Goal: Information Seeking & Learning: Learn about a topic

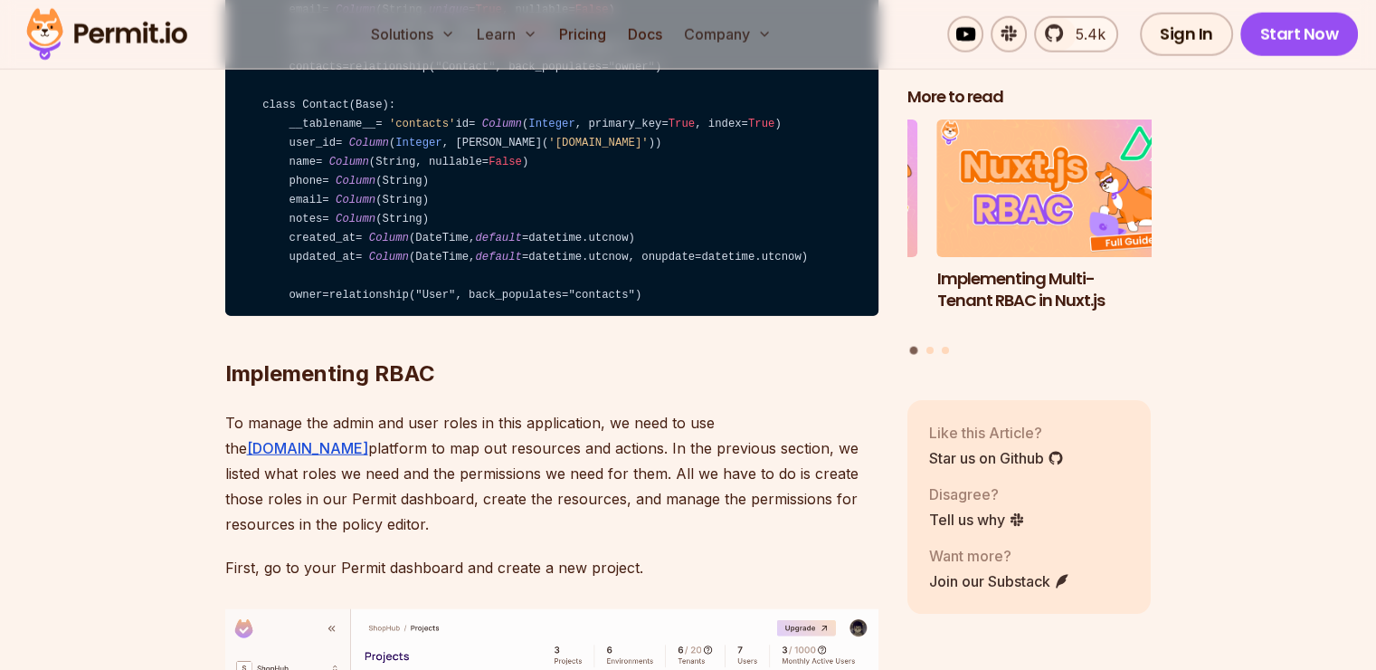
scroll to position [4705, 0]
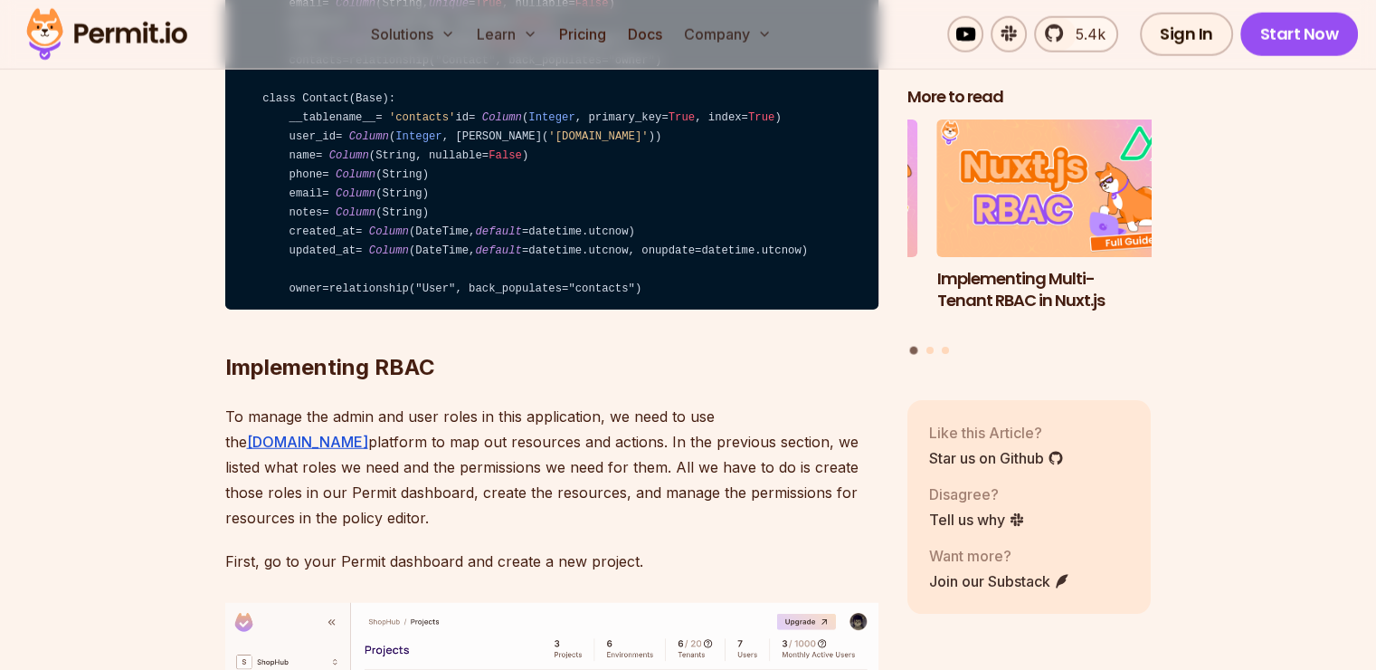
click at [452, 288] on code "from sqlalchemy import Column , Integer , String, ForeignKey, DateTime from sql…" at bounding box center [551, 81] width 653 height 460
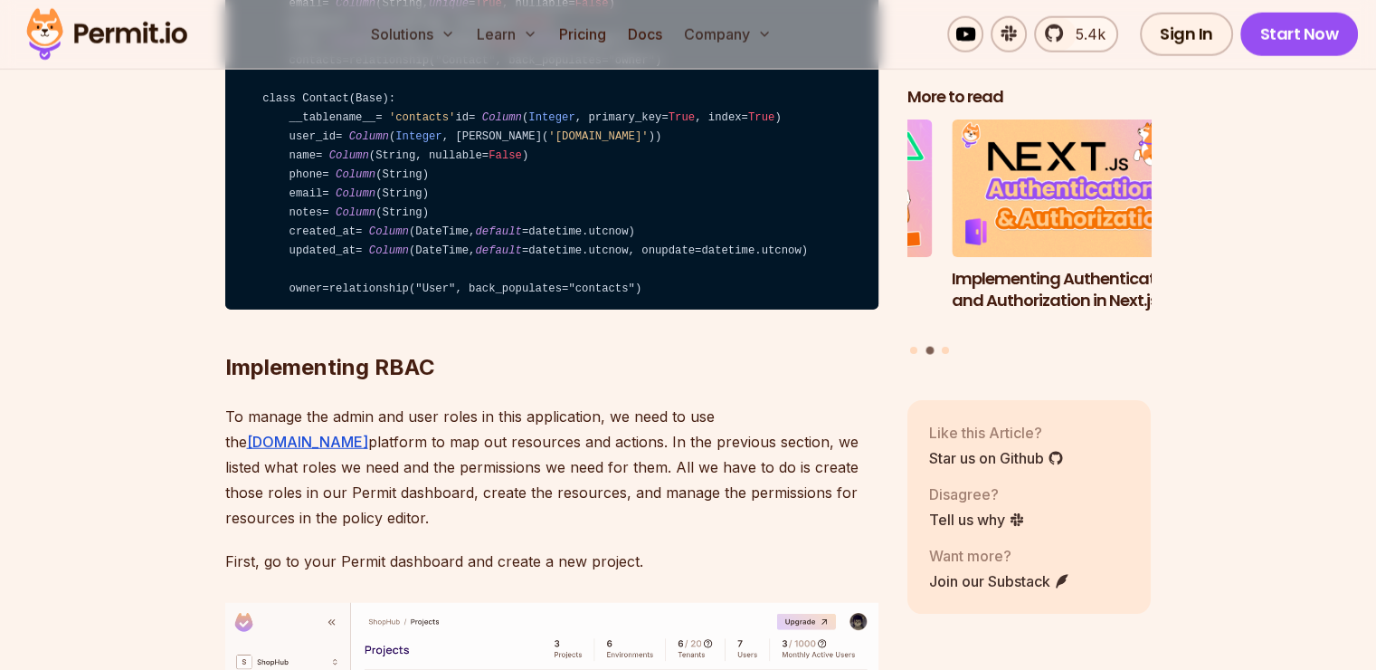
click at [487, 310] on code "from sqlalchemy import Column , Integer , String, ForeignKey, DateTime from sql…" at bounding box center [551, 81] width 653 height 460
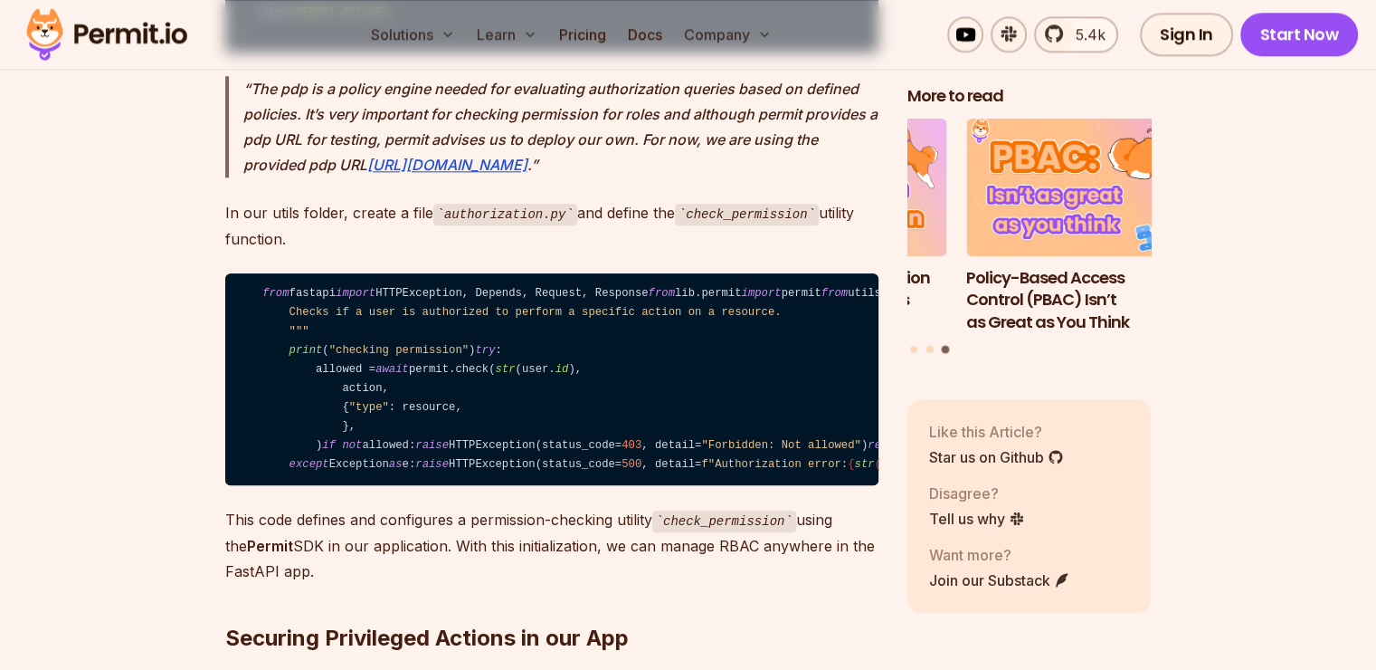
scroll to position [8870, 0]
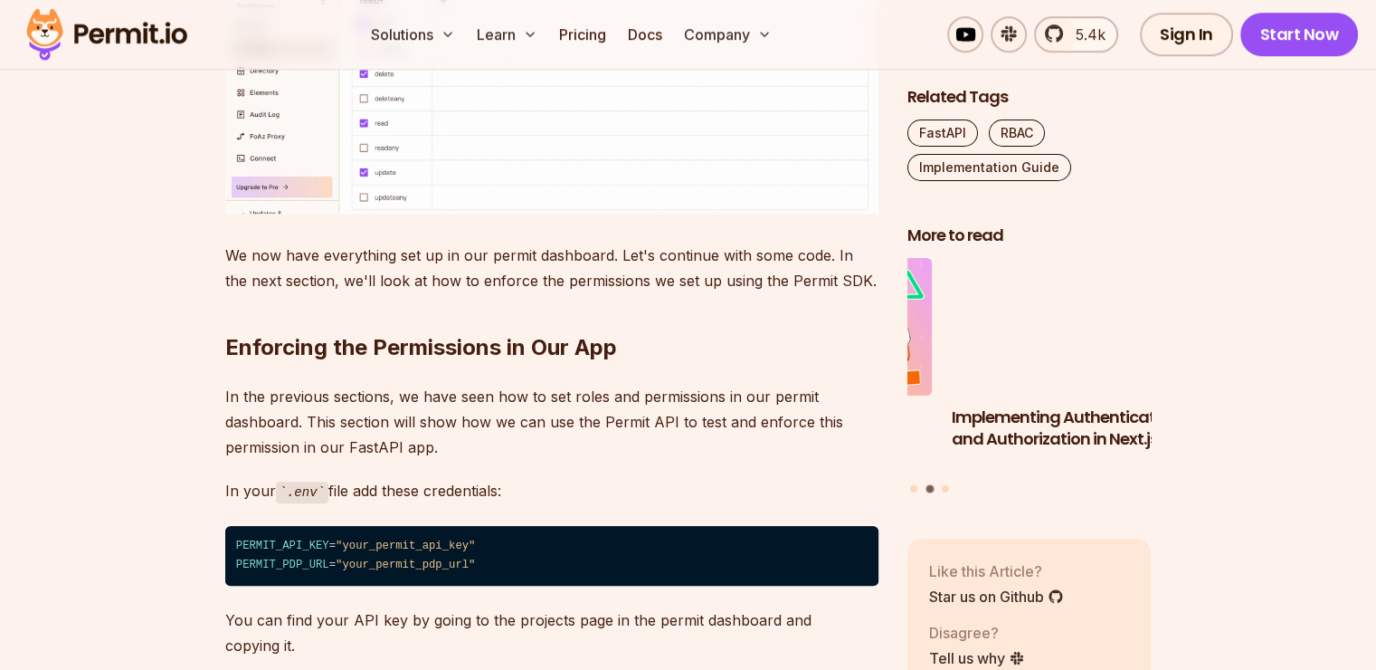
scroll to position [7783, 0]
